Goal: Answer question/provide support

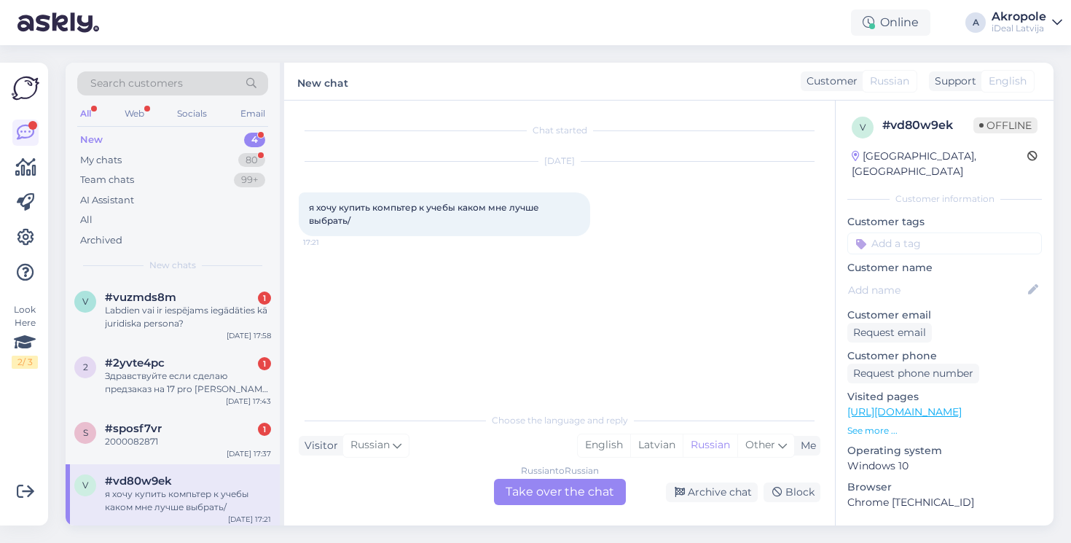
click at [209, 140] on div "New 4" at bounding box center [172, 140] width 191 height 20
click at [239, 312] on div "Labdien vai ir iespējams iegādāties kā juridiska persona?" at bounding box center [188, 317] width 166 height 26
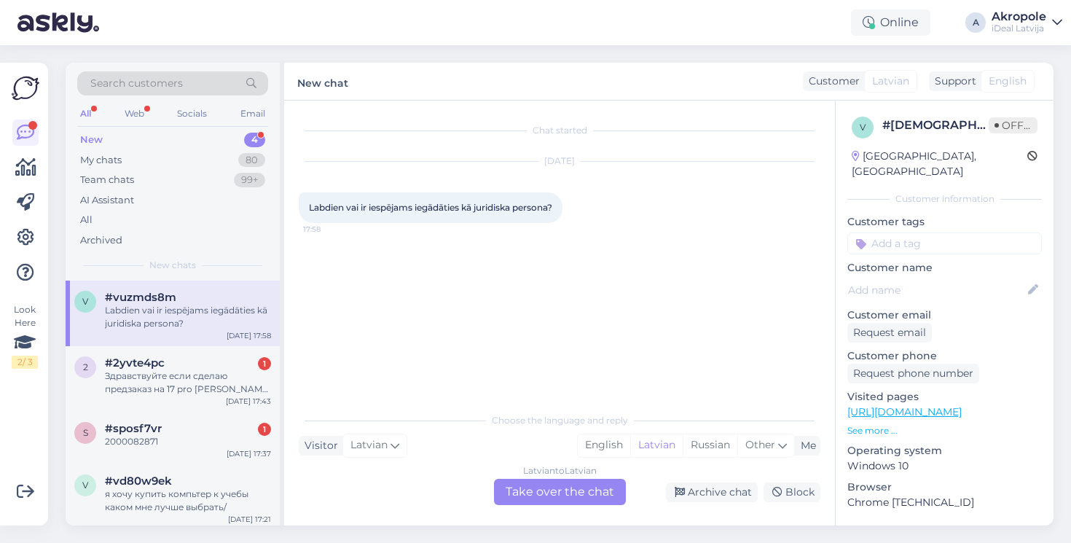
click at [515, 490] on div "Latvian to Latvian Take over the chat" at bounding box center [560, 492] width 132 height 26
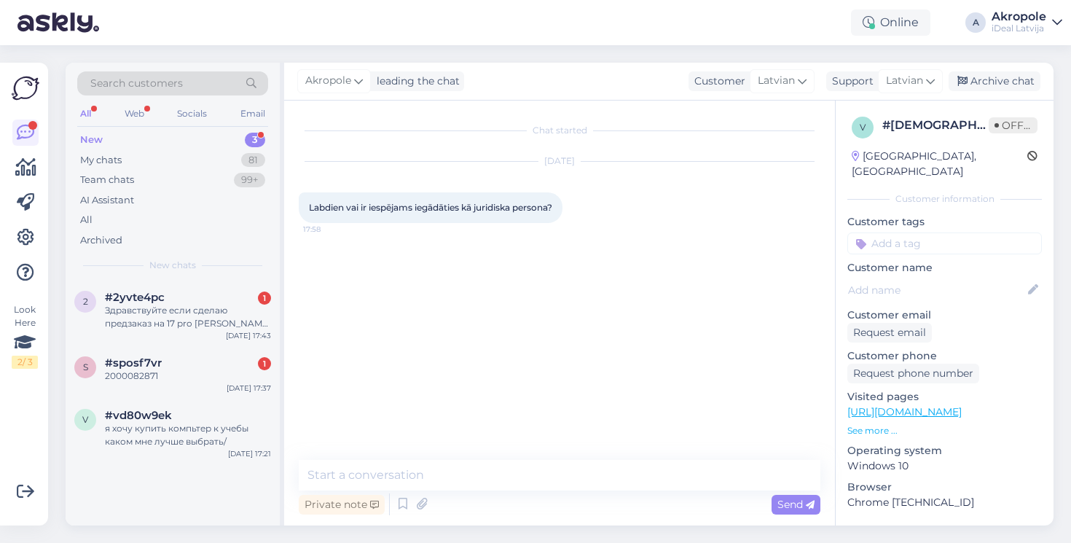
click at [507, 459] on div "Chat started [DATE] Labdien vai ir iespējams iegādāties kā juridiska persona? 1…" at bounding box center [559, 313] width 551 height 425
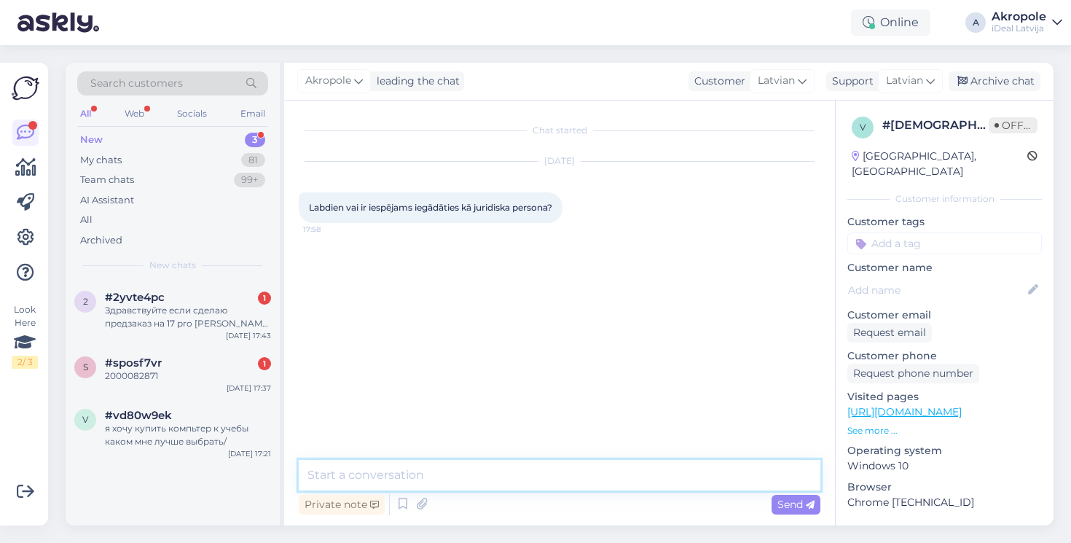
click at [505, 481] on textarea at bounding box center [560, 475] width 522 height 31
type textarea "Labdien, Jā"
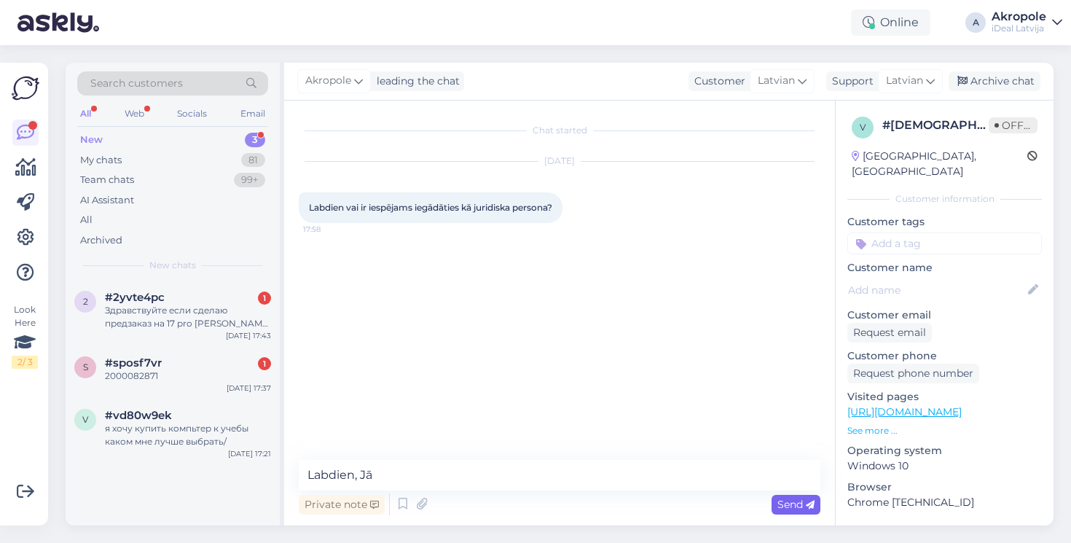
click at [807, 504] on icon at bounding box center [810, 505] width 9 height 9
click at [227, 370] on div "2000082871" at bounding box center [188, 376] width 166 height 13
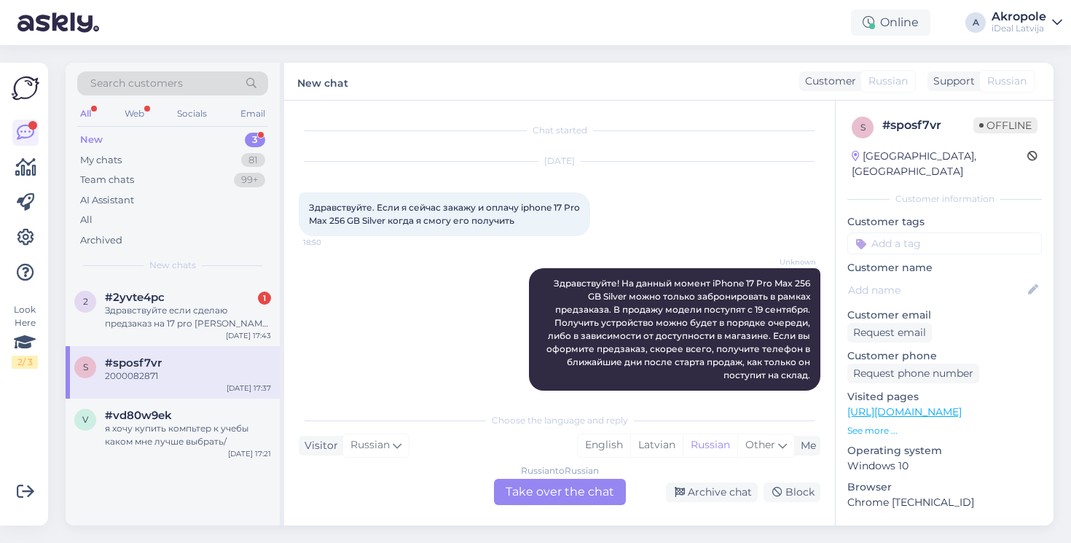
click at [219, 138] on div "New 3" at bounding box center [172, 140] width 191 height 20
click at [208, 422] on div "я хочу купить компьтер к учебы каком мне лучше выбрать/" at bounding box center [188, 435] width 166 height 26
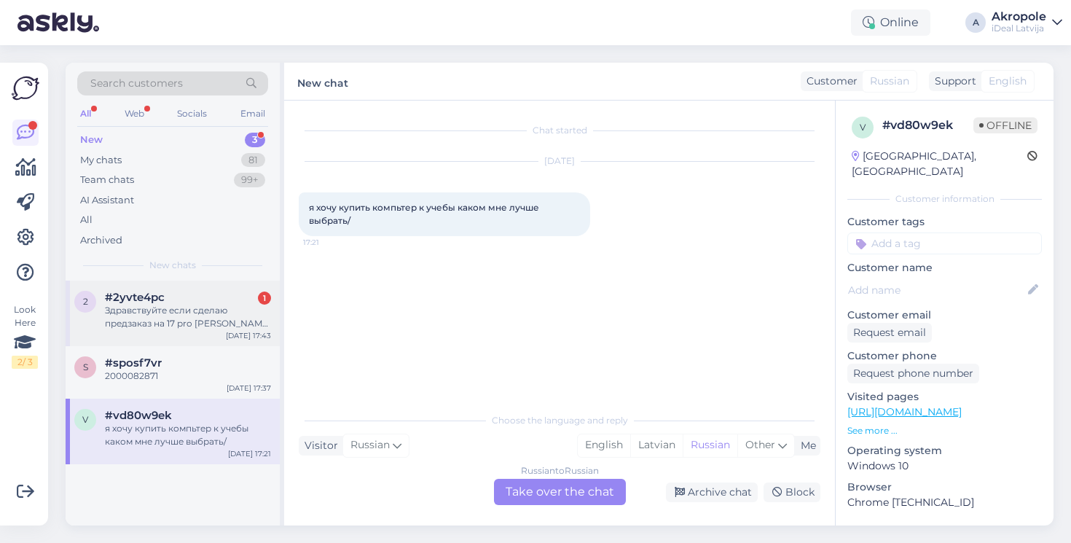
click at [234, 308] on div "Здравствуйте если сделаю предзаказ на 17 pro [PERSON_NAME] iPhone как долго жда…" at bounding box center [188, 317] width 166 height 26
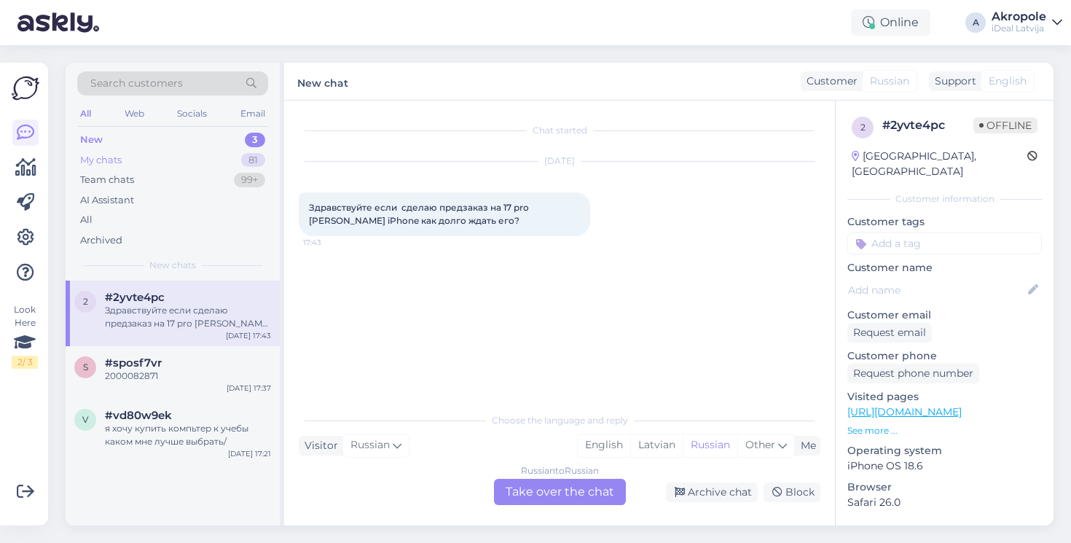
click at [187, 160] on div "My chats 81" at bounding box center [172, 160] width 191 height 20
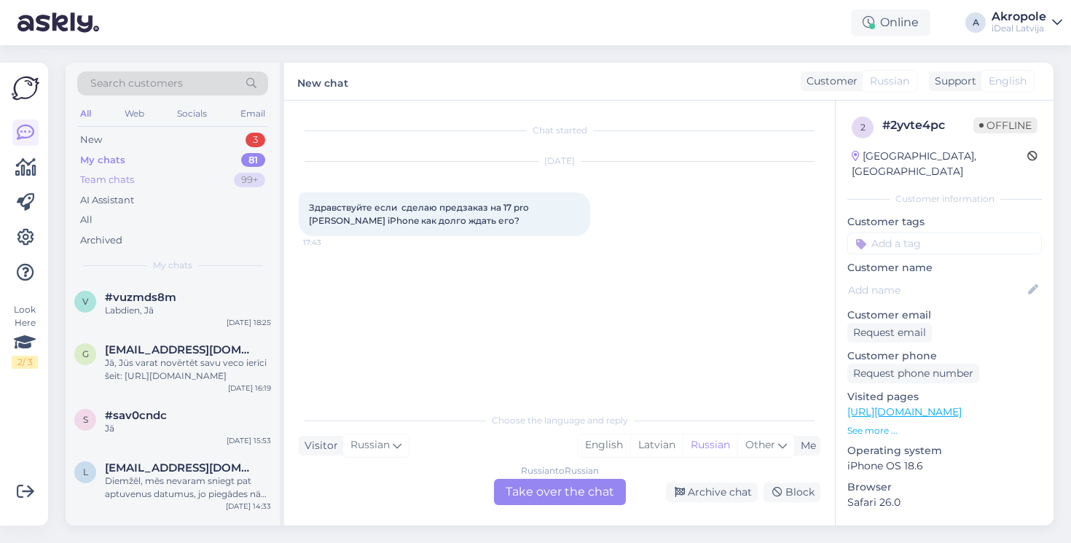
click at [188, 176] on div "Team chats 99+" at bounding box center [172, 180] width 191 height 20
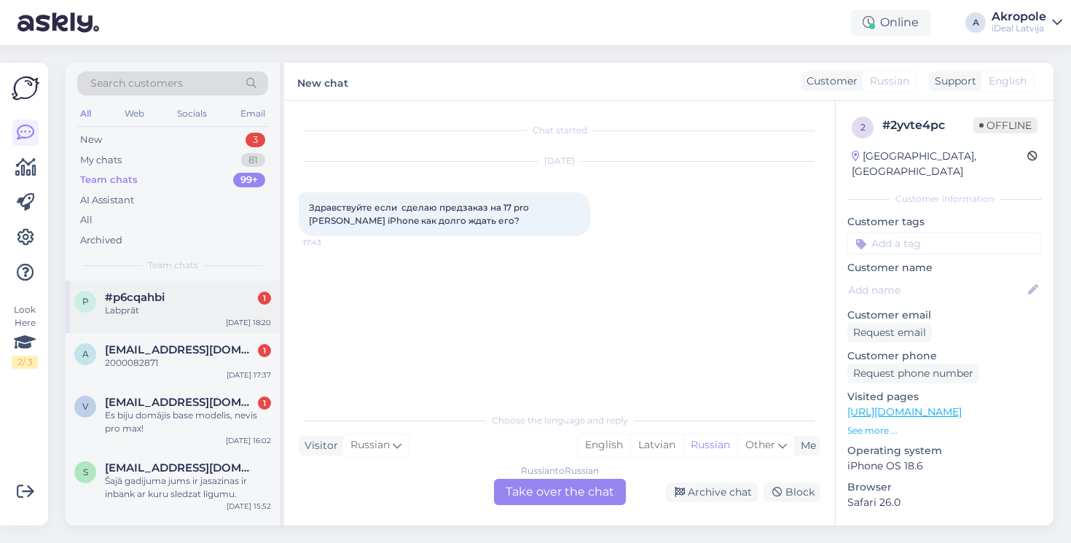
click at [219, 319] on div "p #p6cqahbi 1 Labprāt [DATE] 18:20" at bounding box center [173, 307] width 214 height 52
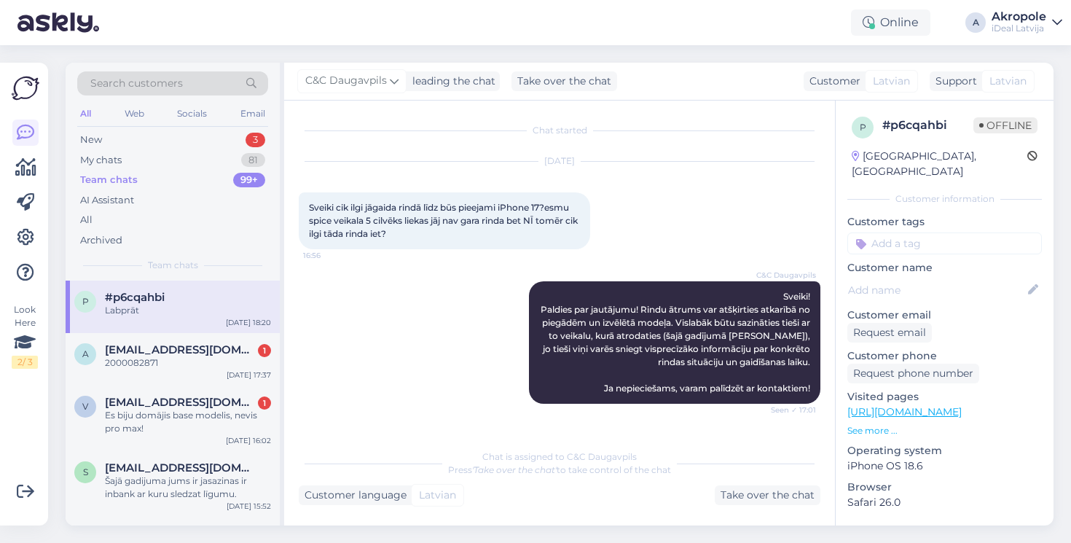
scroll to position [54, 0]
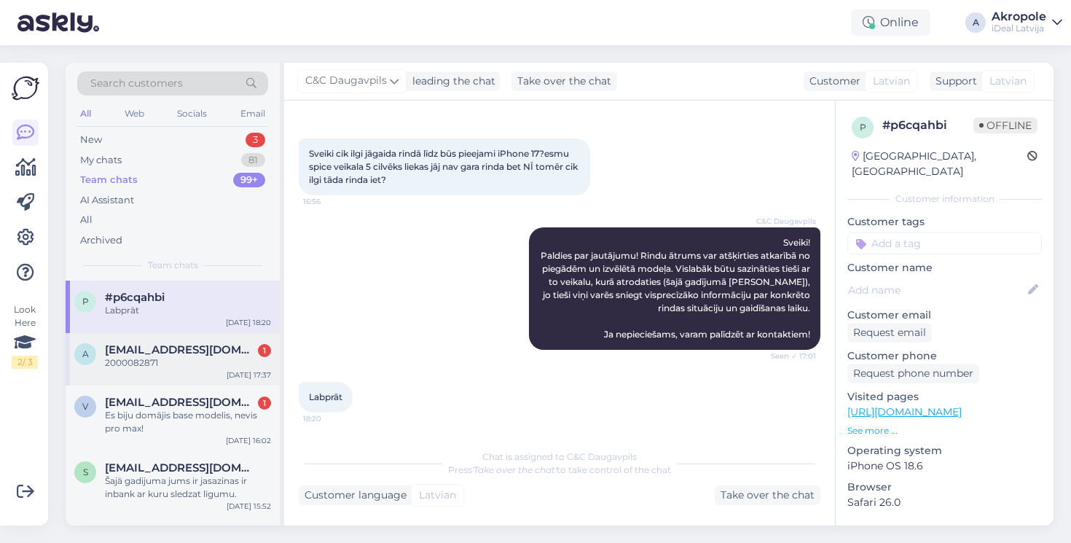
click at [214, 373] on div "a [EMAIL_ADDRESS][DOMAIN_NAME] 1 2000082871 [DATE] 17:37" at bounding box center [173, 359] width 214 height 52
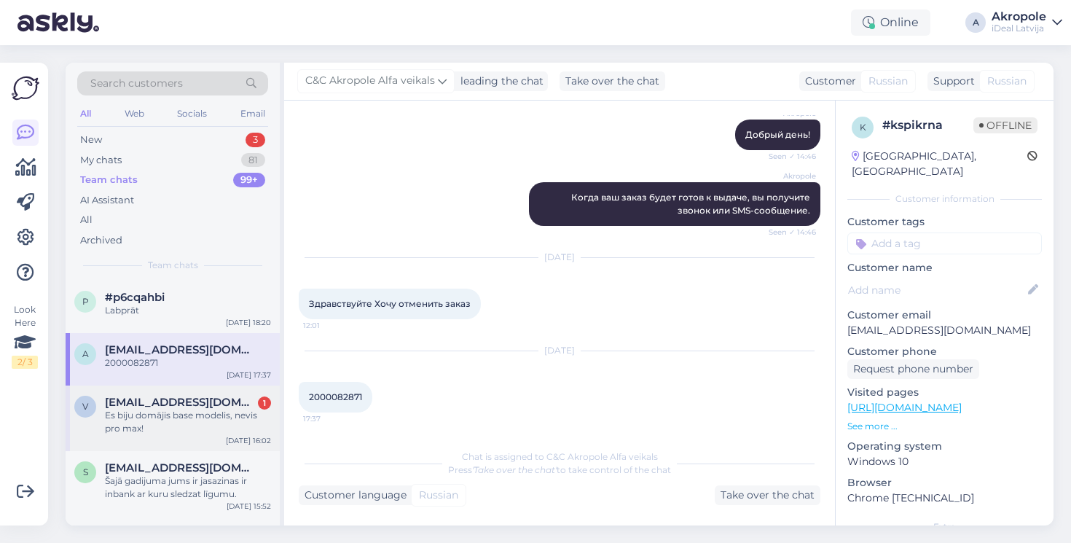
click at [177, 428] on div "Es biju domājis base modelis, nevis pro max!" at bounding box center [188, 422] width 166 height 26
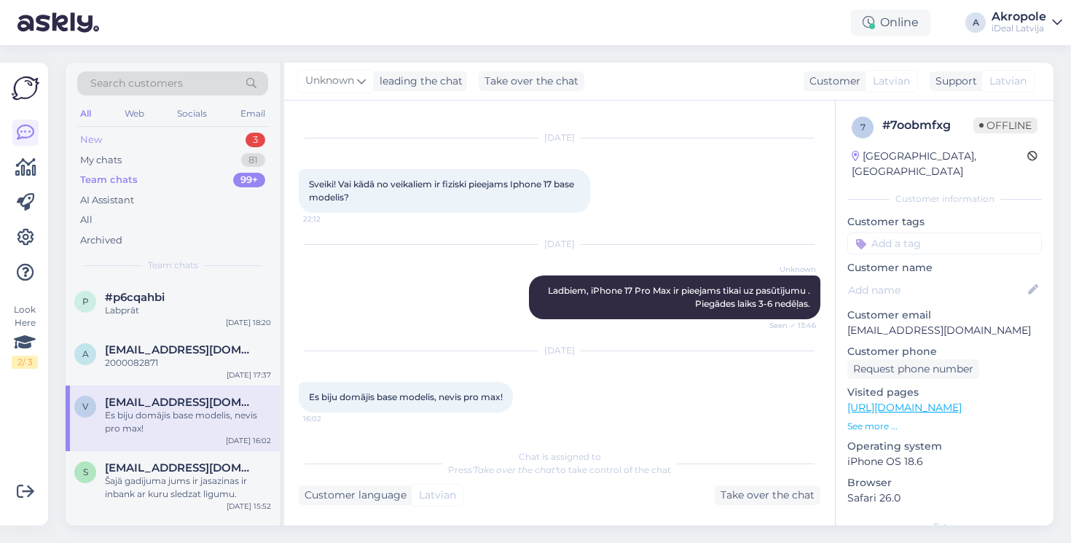
click at [187, 130] on div "New 3" at bounding box center [172, 140] width 191 height 20
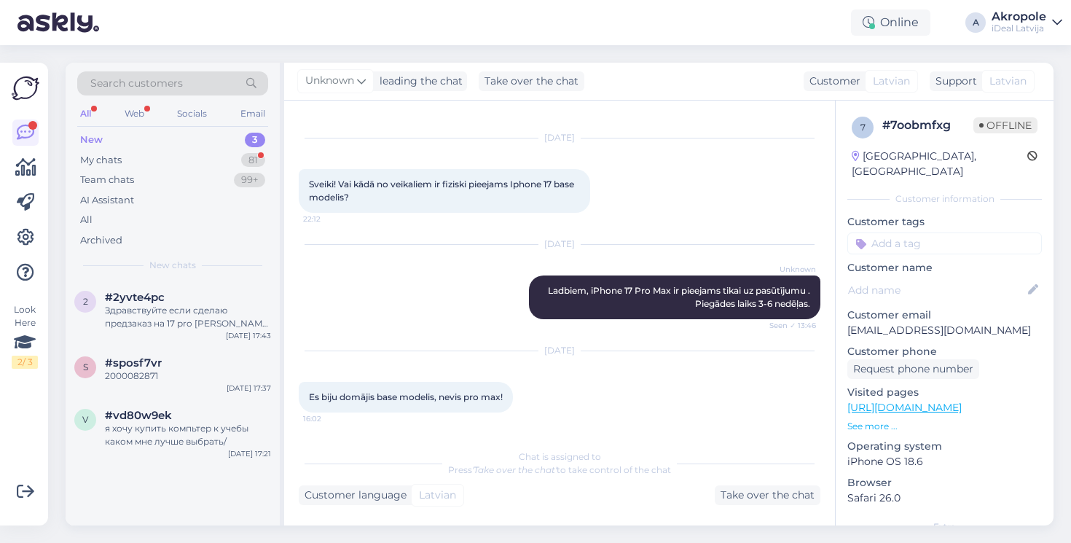
click at [168, 137] on div "New 3" at bounding box center [172, 140] width 191 height 20
